Goal: Complete application form

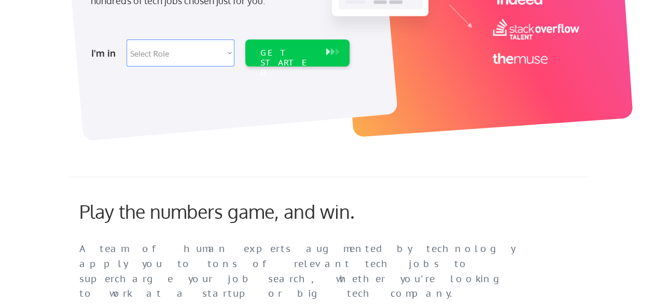
scroll to position [263, 0]
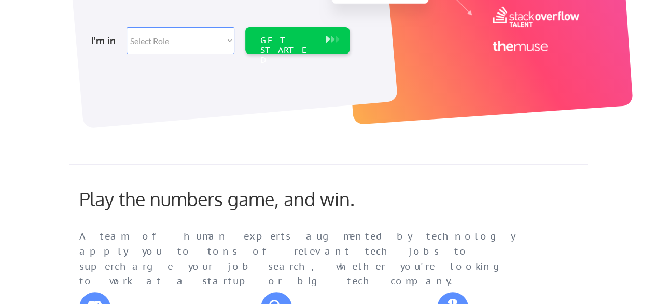
click at [228, 41] on select "Select Role Software Engineering Product Management Customer Success Sales UI/U…" at bounding box center [181, 40] width 108 height 27
select select ""data_science___analytics""
click at [127, 27] on select "Select Role Software Engineering Product Management Customer Success Sales UI/U…" at bounding box center [181, 40] width 108 height 27
select select ""data_science___analytics""
click at [298, 40] on div "GET STARTED" at bounding box center [288, 50] width 56 height 30
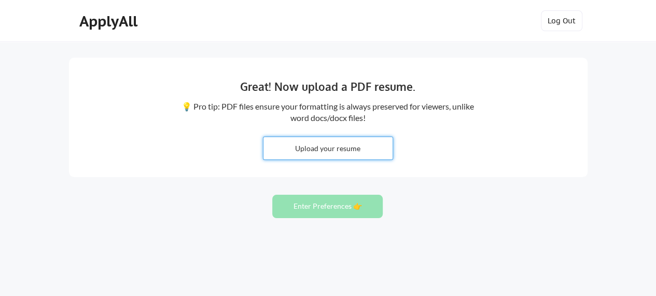
click at [341, 150] on input "file" at bounding box center [328, 148] width 129 height 22
type input "C:\fakepath\Chander Rekha resume_Power BI Developer.pdf"
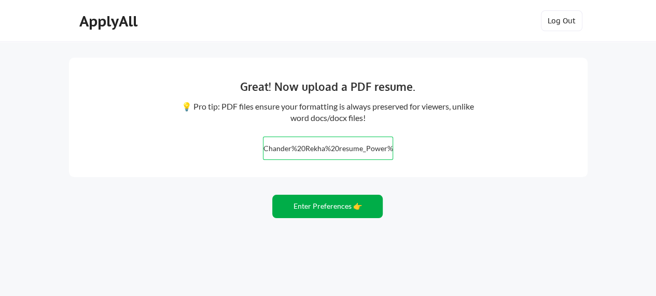
click at [326, 209] on button "Enter Preferences 👉" at bounding box center [327, 206] width 111 height 23
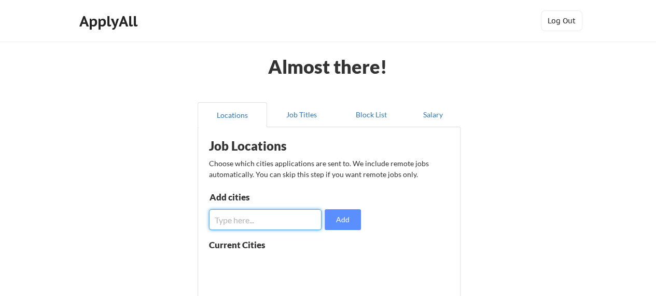
click at [265, 215] on input "input" at bounding box center [265, 219] width 113 height 21
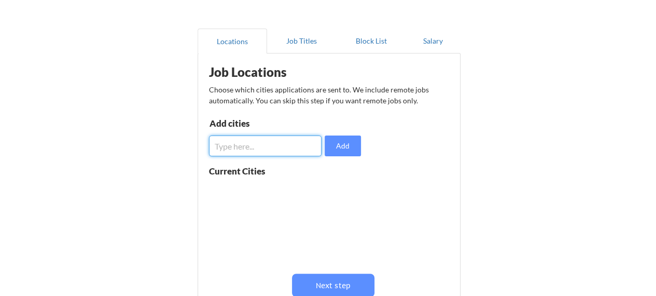
scroll to position [75, 0]
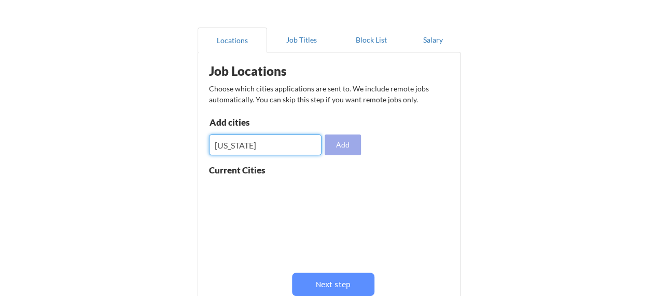
type input "New Jersey"
click at [343, 144] on button "Add" at bounding box center [343, 144] width 36 height 21
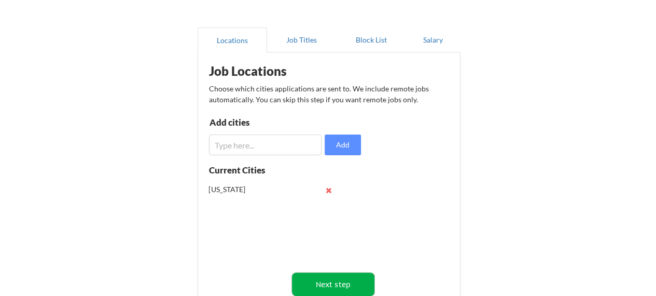
click at [340, 279] on button "Next step" at bounding box center [333, 283] width 82 height 23
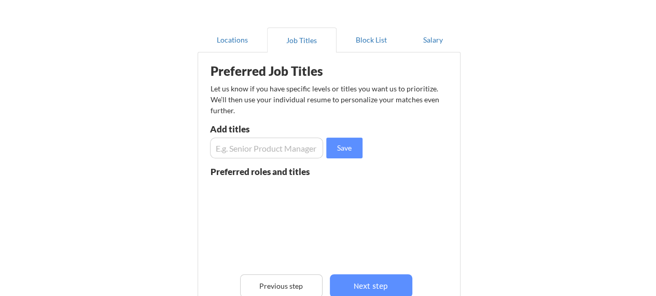
click at [274, 152] on input "input" at bounding box center [267, 147] width 114 height 21
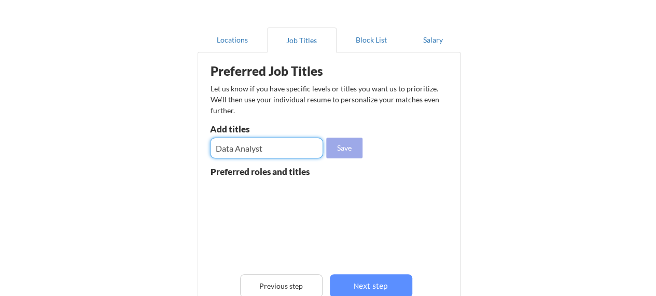
type input "Data Analyst"
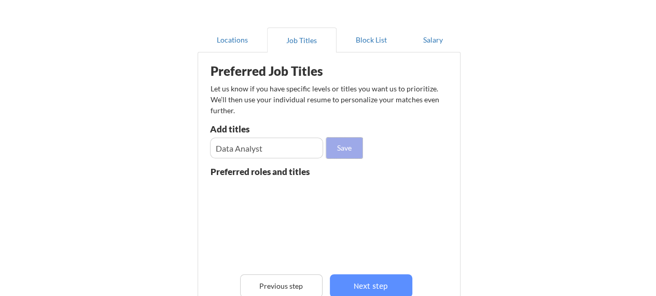
click at [350, 149] on button "Save" at bounding box center [344, 147] width 36 height 21
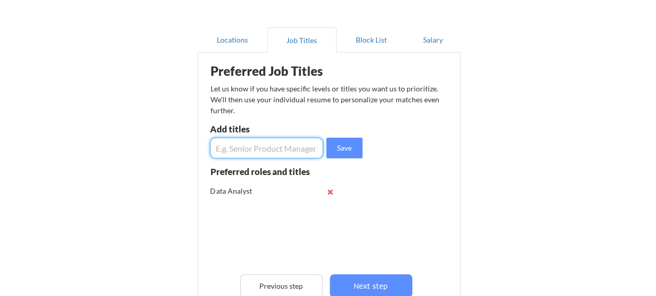
click at [299, 149] on input "input" at bounding box center [267, 147] width 114 height 21
type input "D"
type input "Operations Analyst"
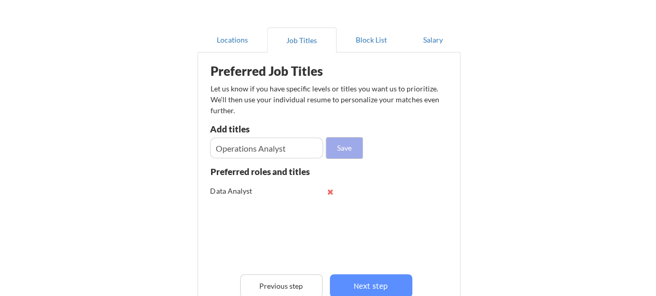
click at [350, 147] on button "Save" at bounding box center [344, 147] width 36 height 21
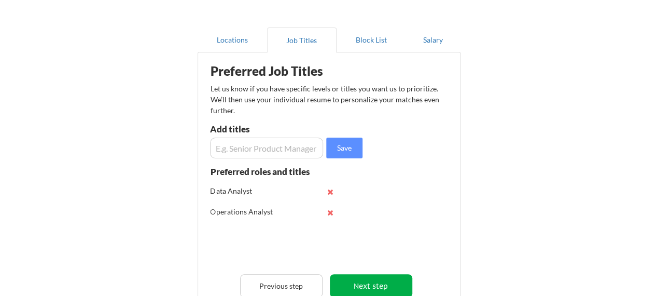
click at [376, 283] on button "Next step" at bounding box center [371, 285] width 82 height 23
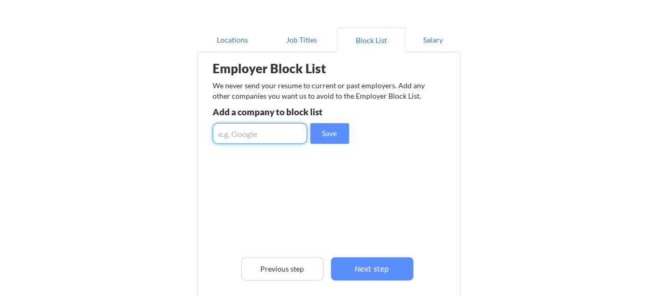
click at [275, 134] on input "input" at bounding box center [260, 133] width 94 height 21
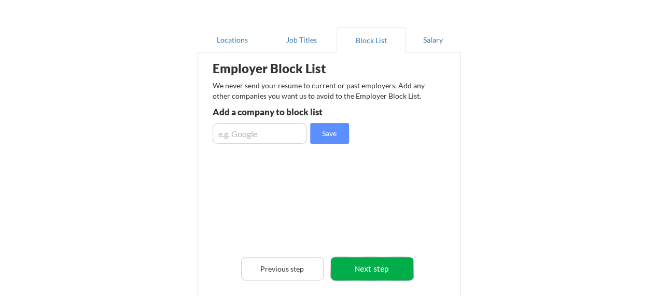
click at [377, 267] on button "Next step" at bounding box center [372, 268] width 82 height 23
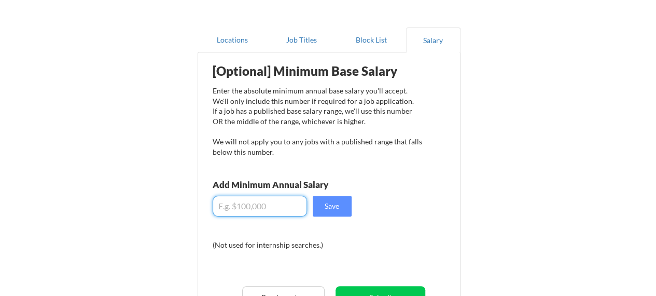
click at [275, 208] on input "input" at bounding box center [260, 206] width 94 height 21
type input "$1"
type input "$80,000"
click at [340, 205] on button "Save" at bounding box center [332, 206] width 39 height 21
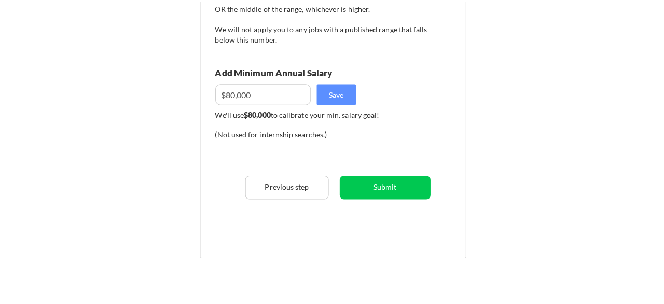
scroll to position [191, 0]
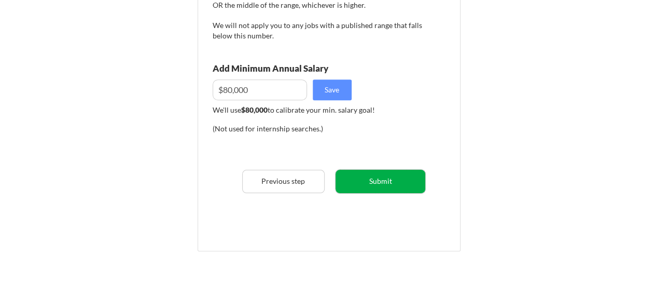
click at [380, 181] on button "Submit" at bounding box center [381, 181] width 90 height 23
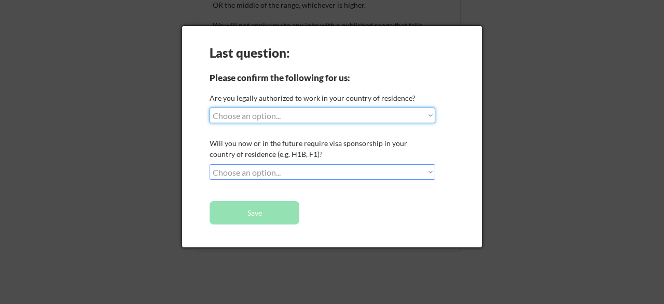
click at [351, 118] on select "Choose an option... Yes, I am a US Citizen Yes, I am a Canadian Citizen Yes, I …" at bounding box center [323, 115] width 226 height 16
select select ""yes__i_am_a_canadian_citizen""
click at [210, 107] on select "Choose an option... Yes, I am a US Citizen Yes, I am a Canadian Citizen Yes, I …" at bounding box center [323, 115] width 226 height 16
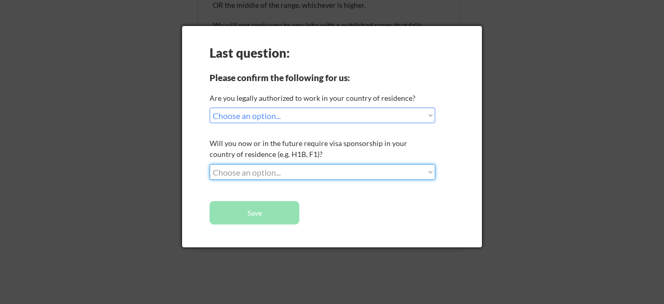
click at [311, 176] on select "Choose an option... No, I will not need sponsorship Yes, I will need sponsorship" at bounding box center [323, 172] width 226 height 16
select select ""yes__i_will_need_sponsorship""
click at [210, 164] on select "Choose an option... No, I will not need sponsorship Yes, I will need sponsorship" at bounding box center [323, 172] width 226 height 16
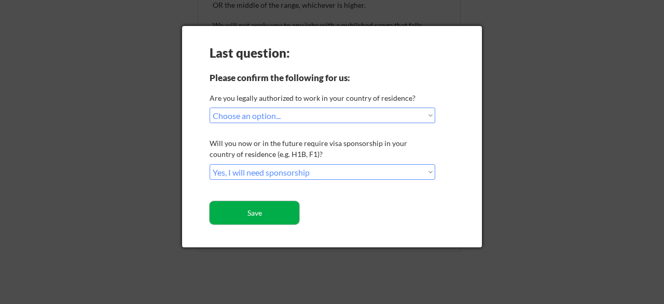
click at [243, 217] on button "Save" at bounding box center [255, 212] width 90 height 23
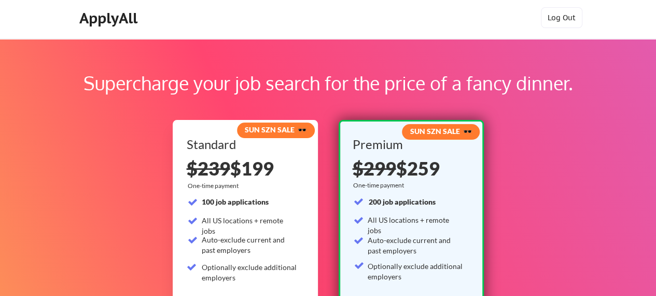
scroll to position [2, 0]
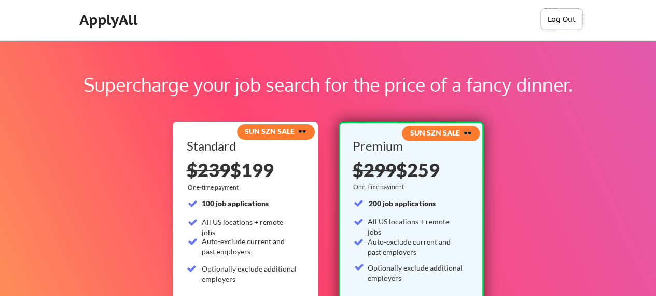
click at [559, 19] on button "Log Out" at bounding box center [562, 19] width 42 height 21
